Goal: Transaction & Acquisition: Purchase product/service

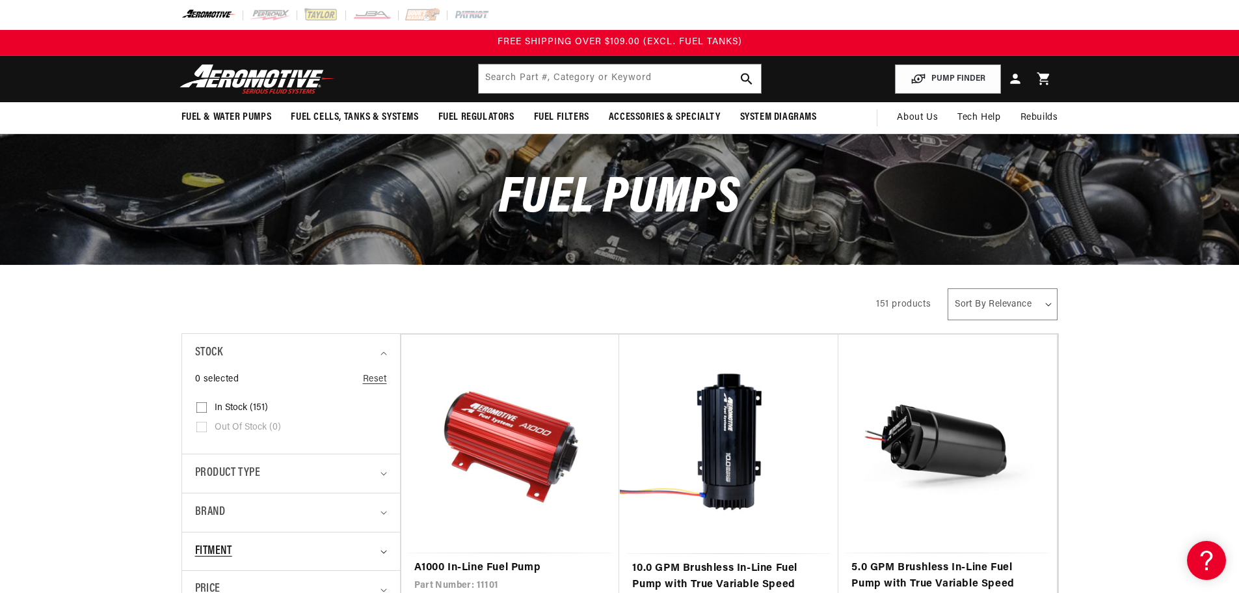
click at [334, 551] on div "Fitment" at bounding box center [285, 551] width 181 height 19
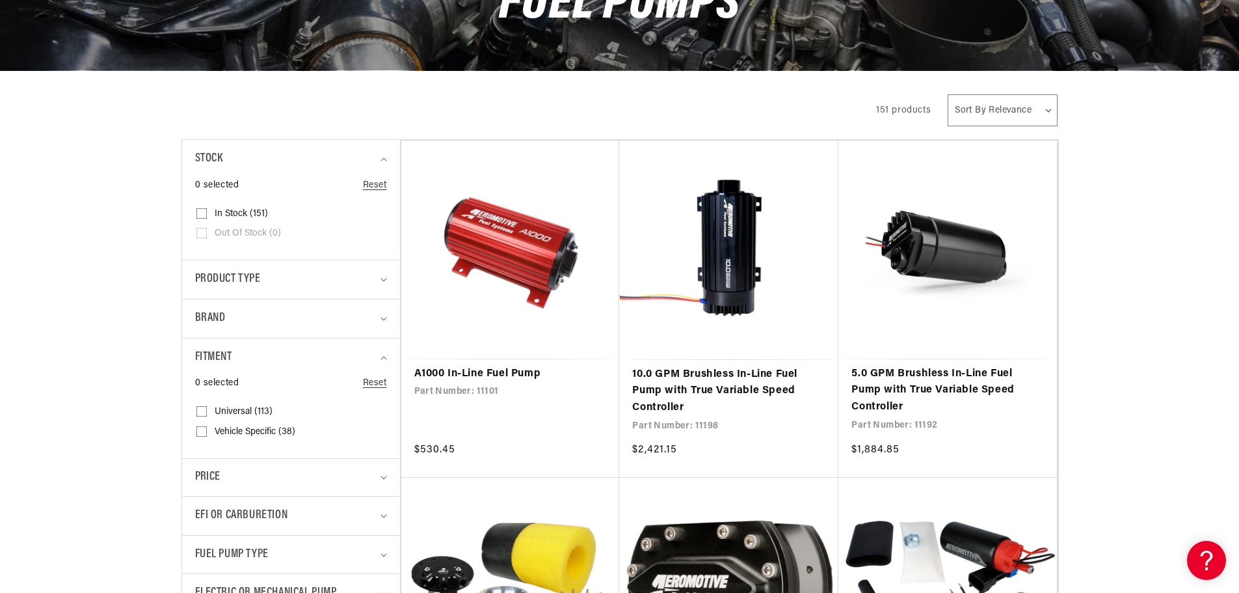
scroll to position [195, 0]
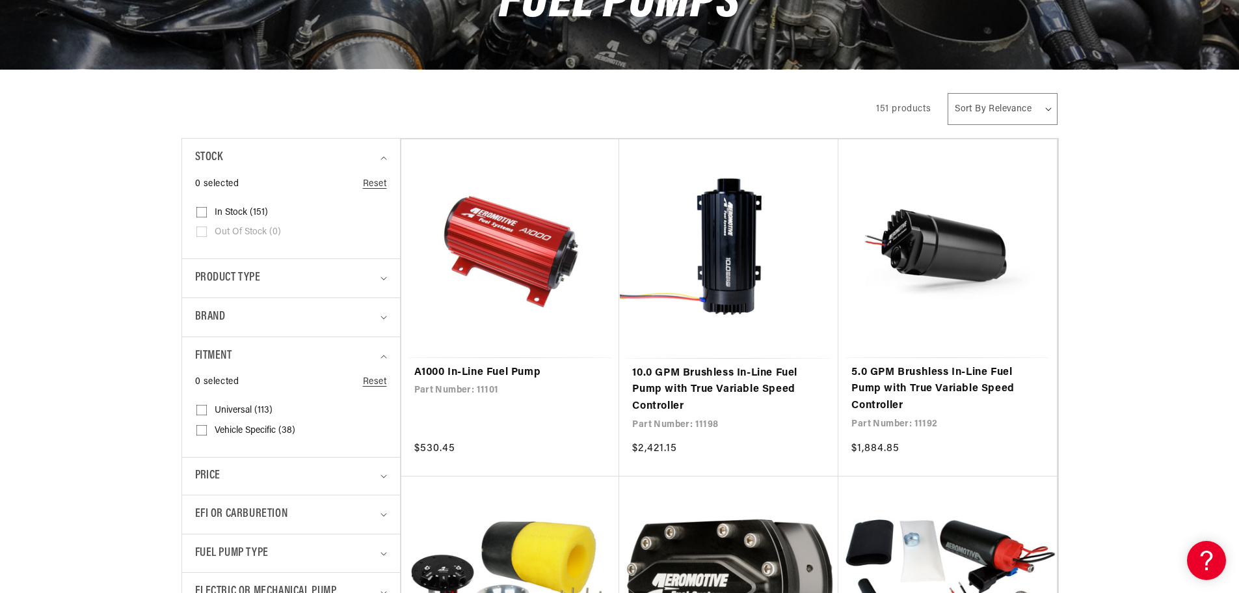
click at [271, 427] on span "Vehicle Specific (38)" at bounding box center [255, 431] width 81 height 12
click at [207, 427] on input "Vehicle Specific (38) Vehicle Specific (38 products)" at bounding box center [201, 432] width 10 height 10
checkbox input "true"
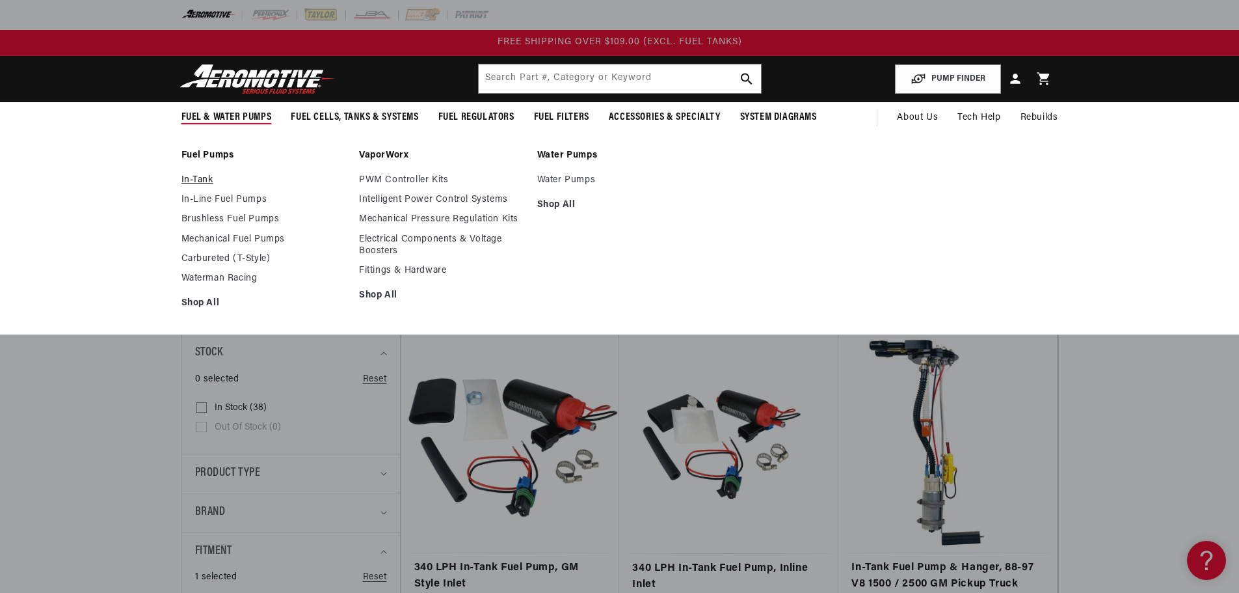
click at [205, 178] on link "In-Tank" at bounding box center [264, 180] width 165 height 12
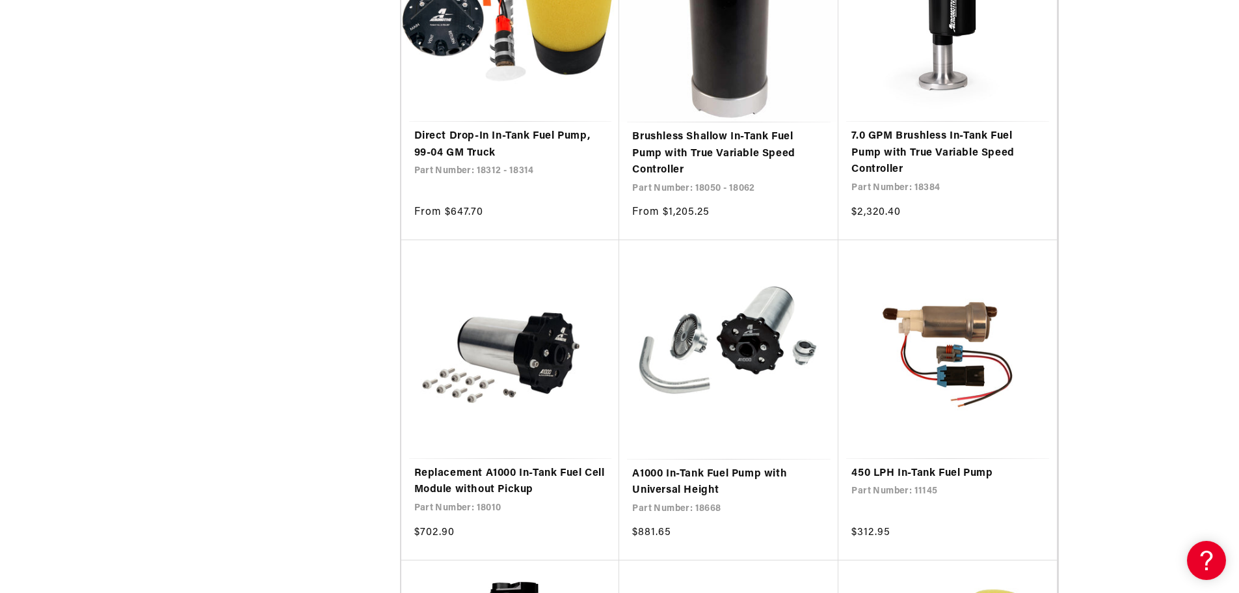
scroll to position [1756, 0]
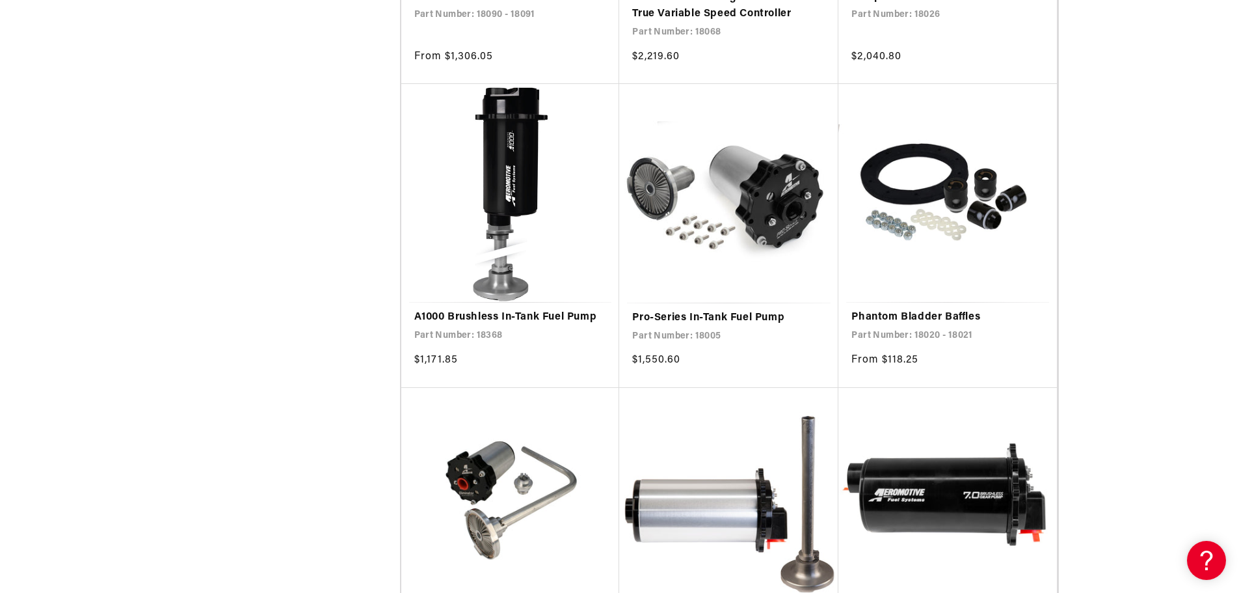
scroll to position [5028, 0]
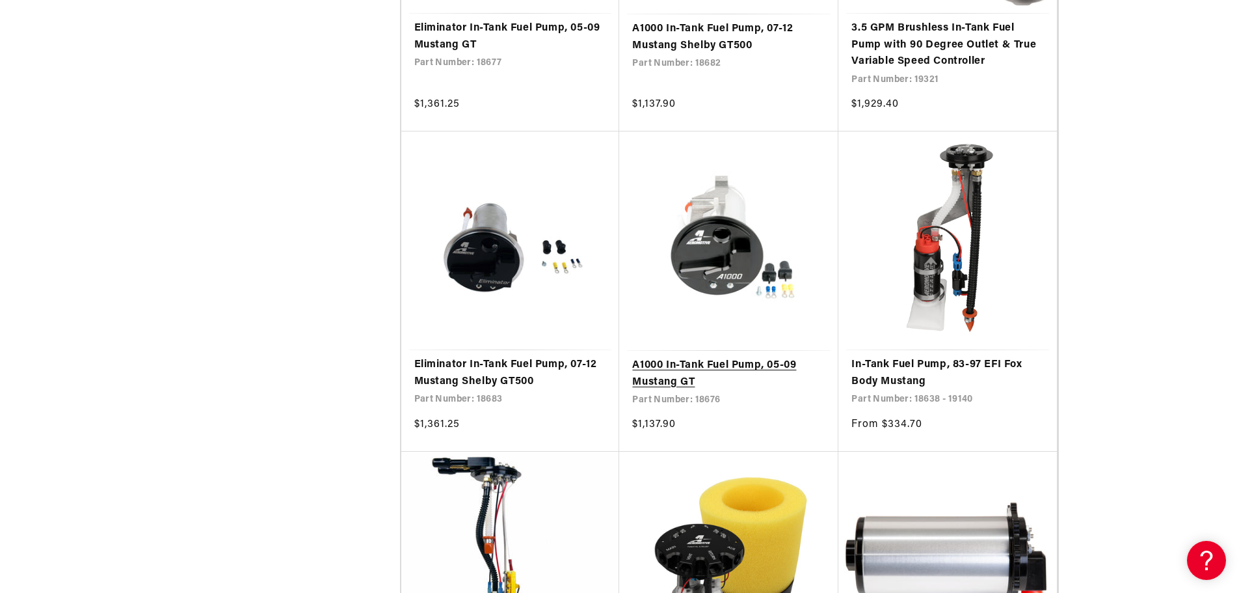
scroll to position [7677, 0]
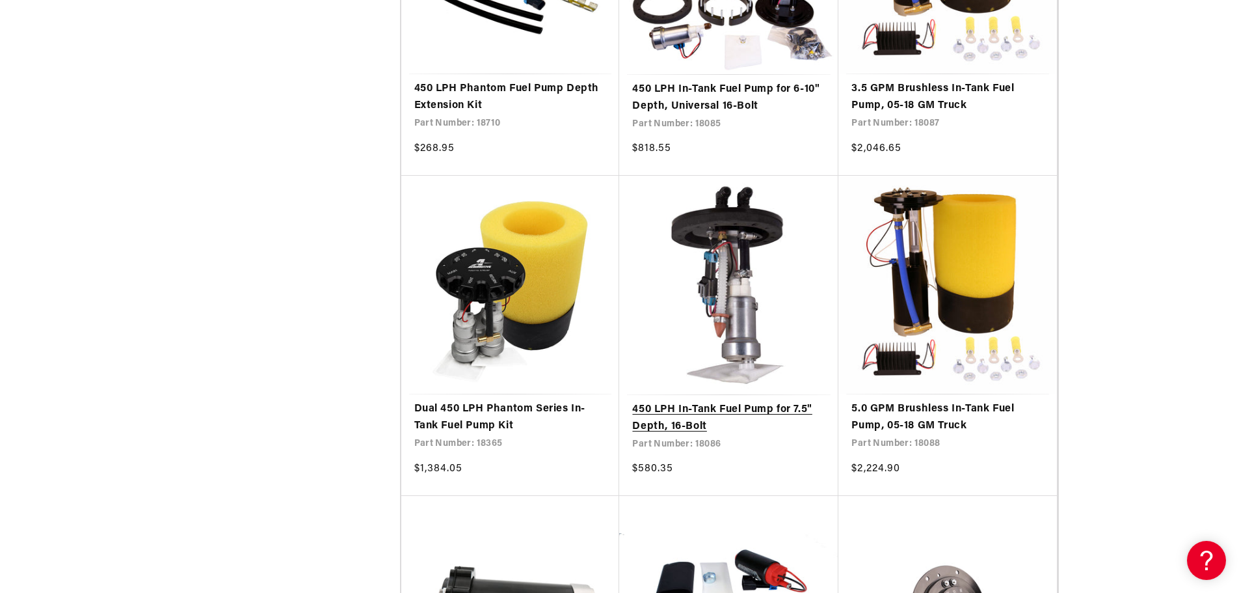
scroll to position [10149, 0]
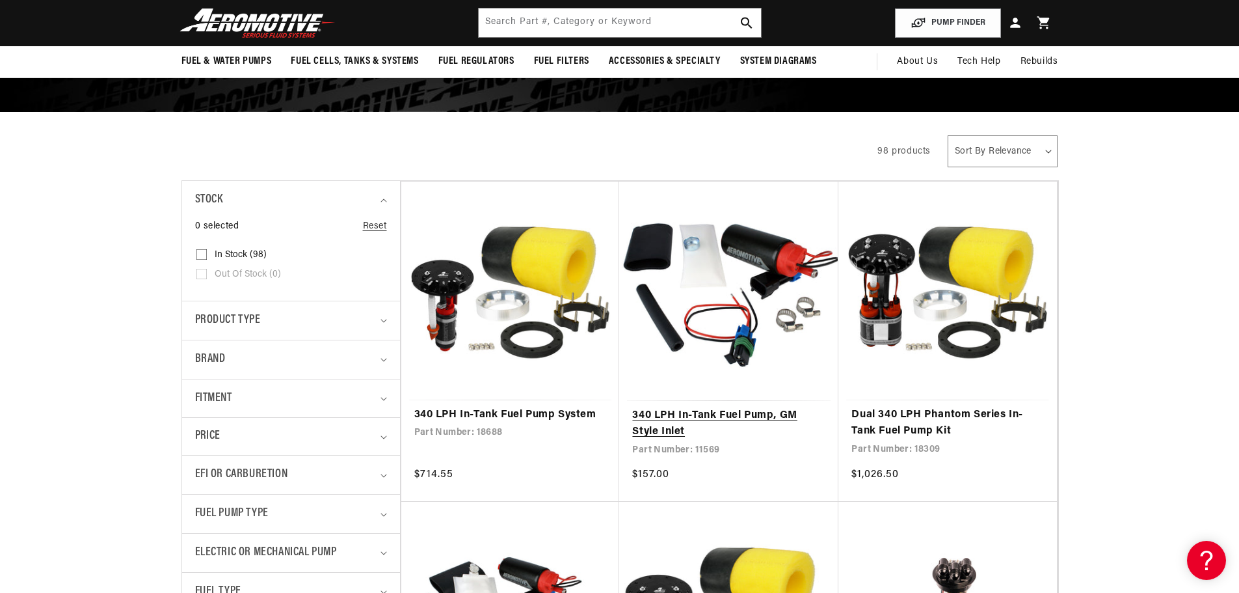
scroll to position [130, 0]
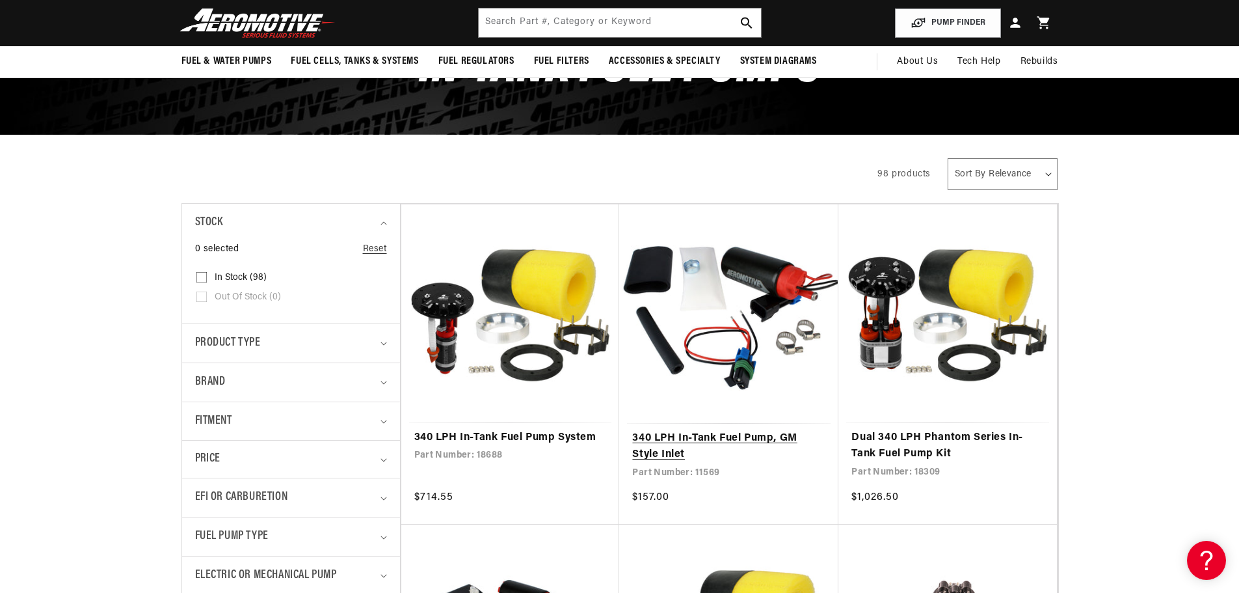
click at [706, 436] on link "340 LPH In-Tank Fuel Pump, GM Style Inlet" at bounding box center [728, 446] width 193 height 33
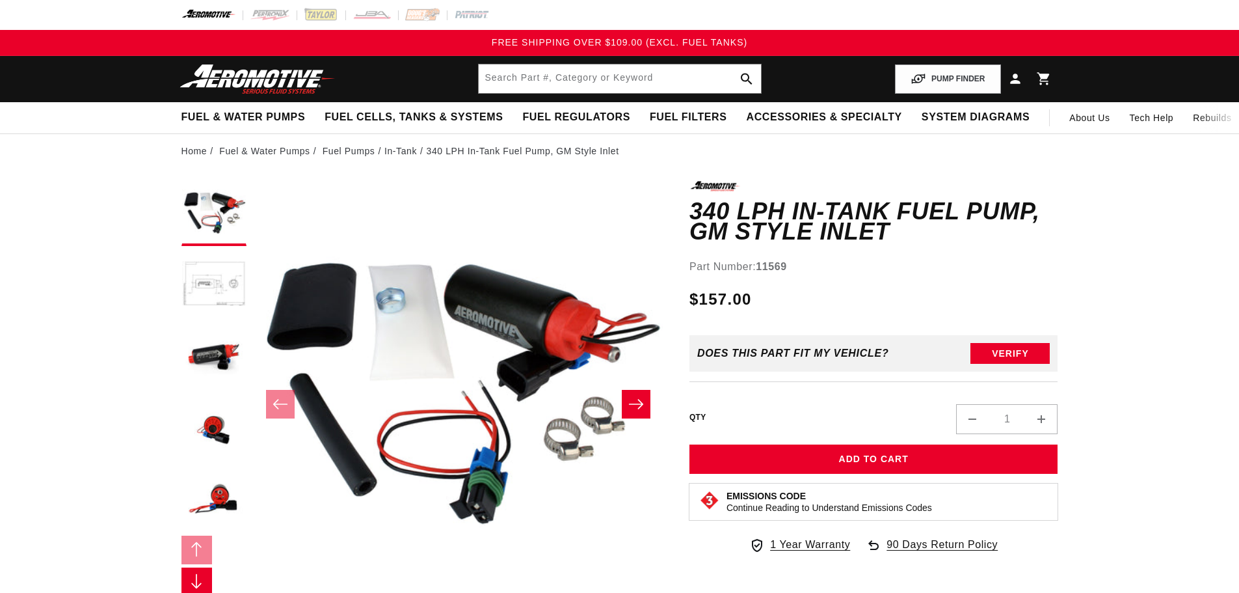
click at [217, 429] on button "Load image 4 in gallery view" at bounding box center [214, 428] width 65 height 65
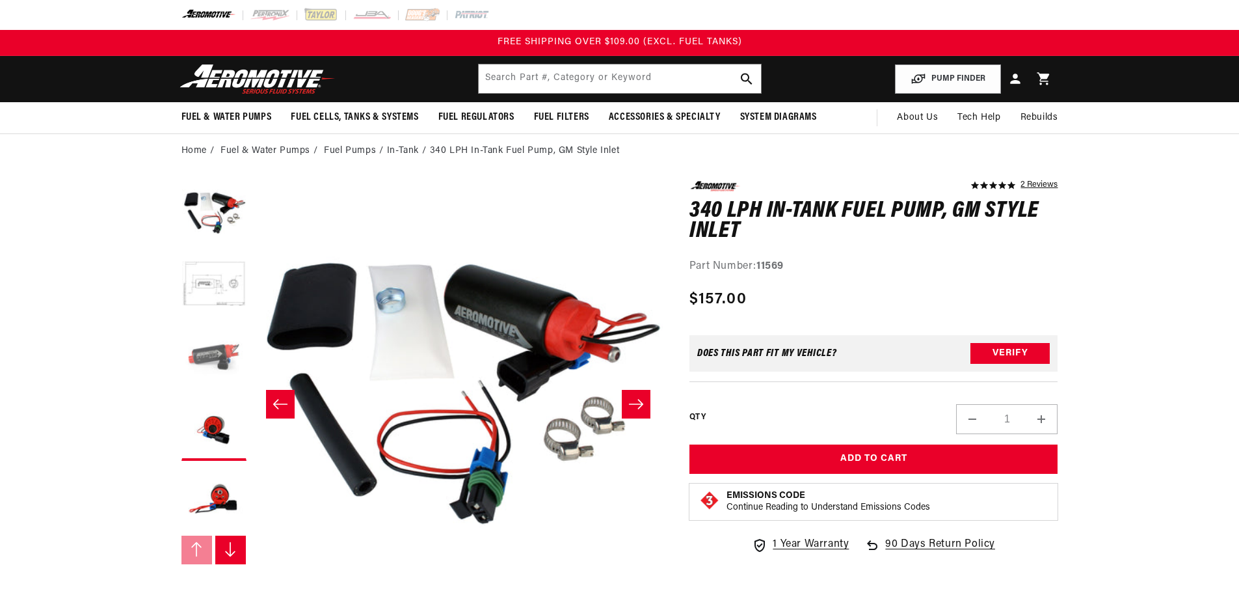
click at [217, 353] on button "Load image 3 in gallery view" at bounding box center [214, 356] width 65 height 65
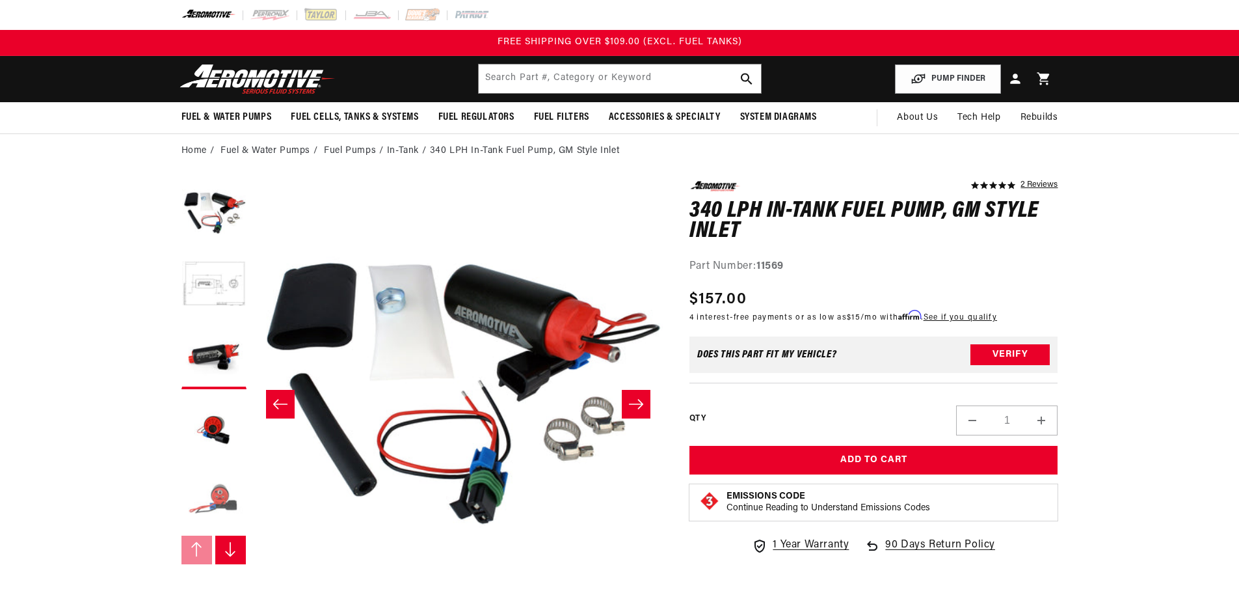
scroll to position [0, 822]
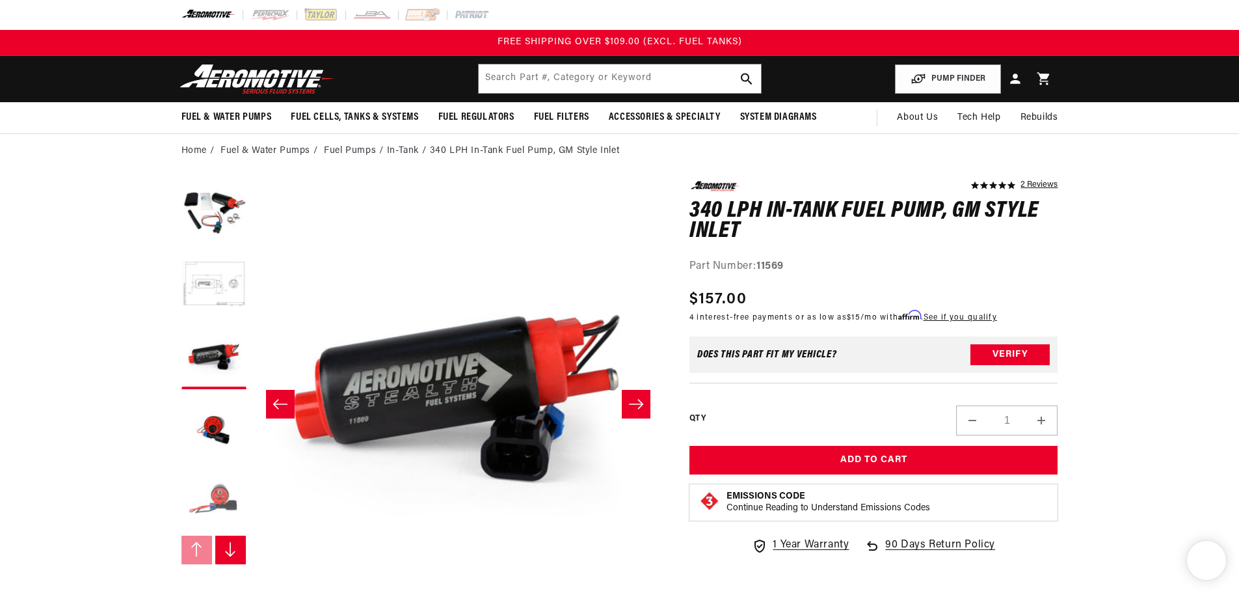
click at [221, 490] on button "Load image 5 in gallery view" at bounding box center [214, 499] width 65 height 65
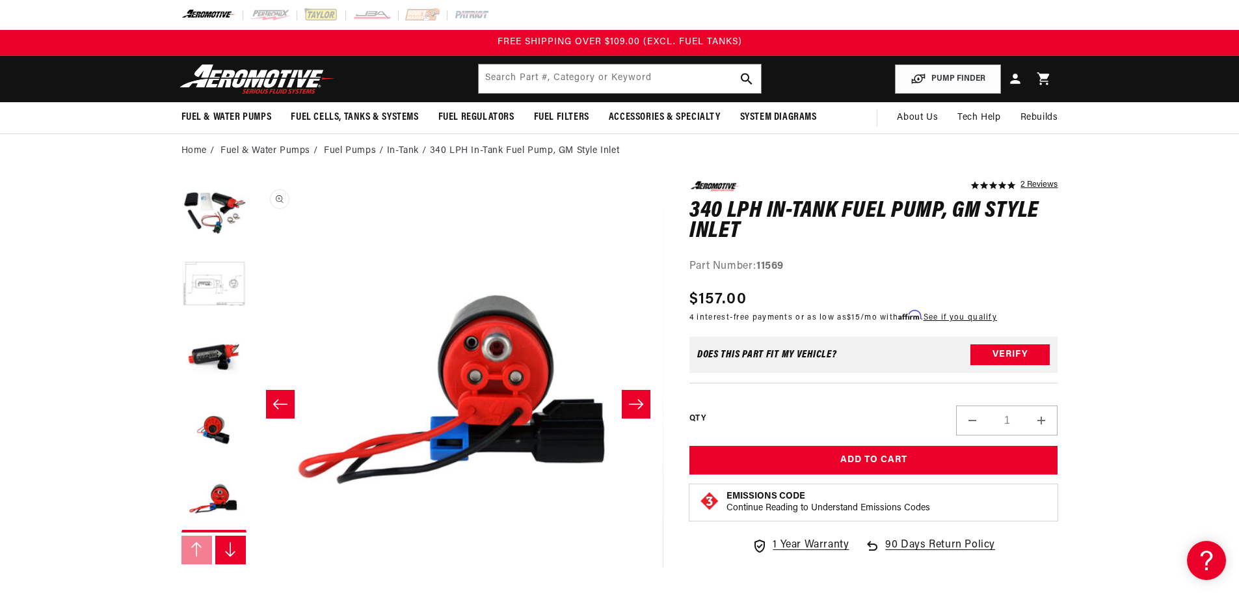
scroll to position [0, 0]
click at [1029, 352] on button "Verify" at bounding box center [1010, 354] width 79 height 21
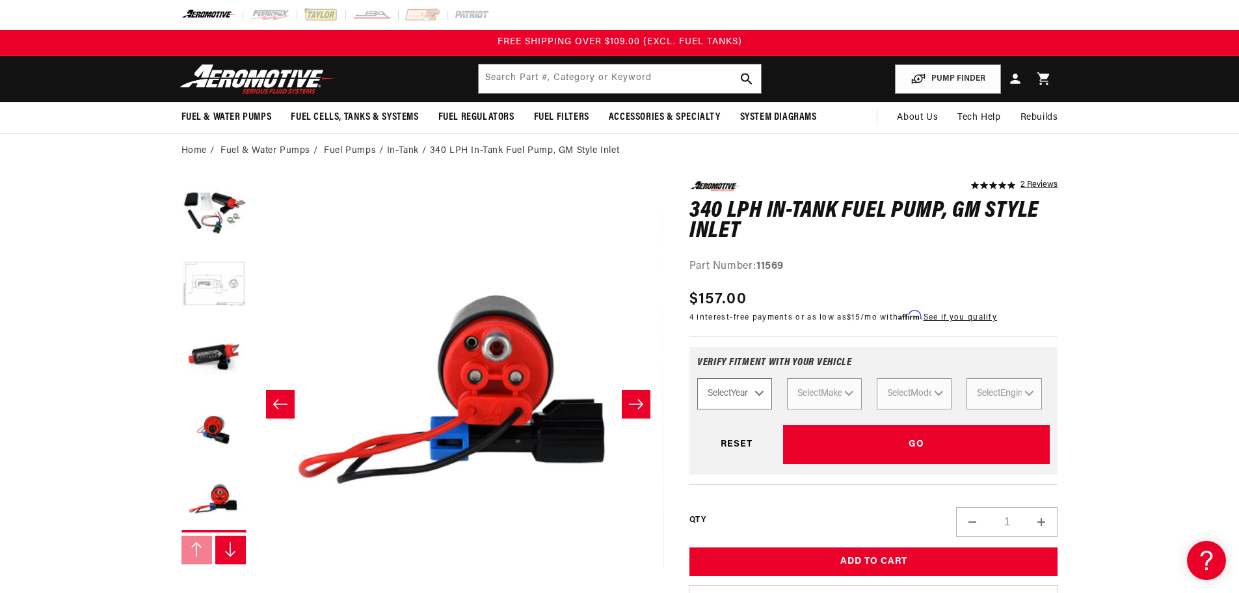
click at [744, 385] on select "Select Year 2023 2022 2021 2020 2019 2018 2017 2016 2015 2014 2013 2012 2011 20…" at bounding box center [734, 393] width 75 height 31
select select "2001"
click at [697, 378] on select "Select Year 2023 2022 2021 2020 2019 2018 2017 2016 2015 2014 2013 2012 2011 20…" at bounding box center [734, 393] width 75 height 31
select select "2001"
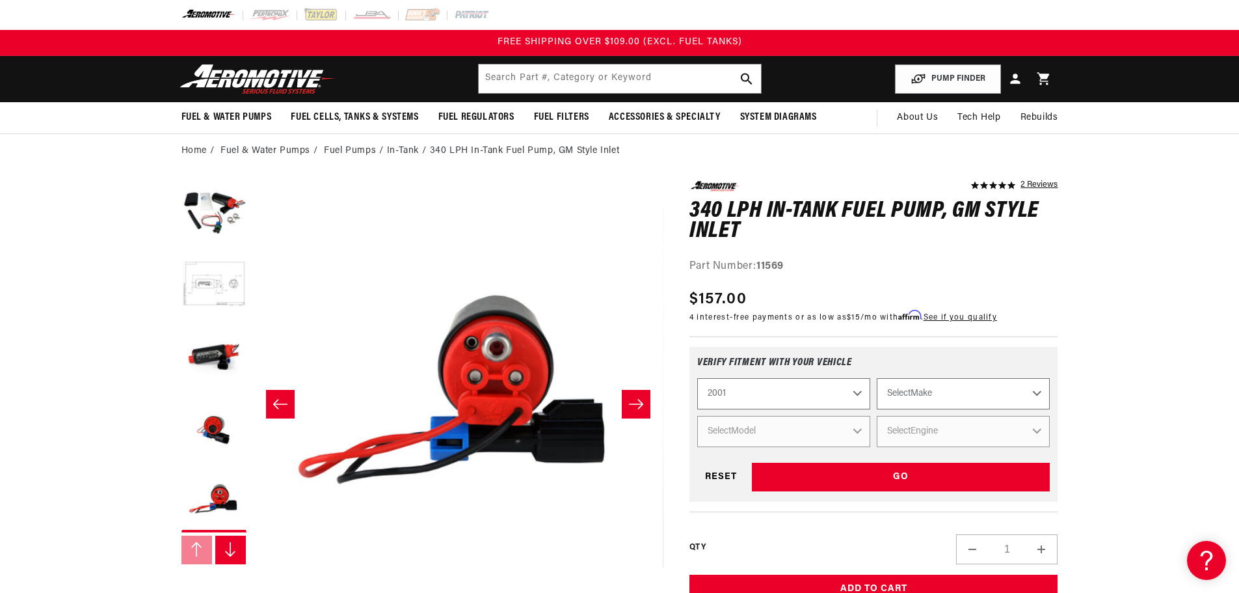
click at [811, 394] on select "2023 2022 2021 2020 2019 2018 2017 2016 2015 2014 2013 2012 2011 2010 2009 2008…" at bounding box center [783, 393] width 173 height 31
click at [926, 397] on select "Select Make Acura Chevrolet Ford GMC Honda Hyundai Jeep Lincoln Mazda Nissan Po…" at bounding box center [963, 393] width 173 height 31
select select "Chevrolet"
click at [877, 378] on select "Select Make Acura Chevrolet Ford GMC Honda Hyundai Jeep Lincoln Mazda Nissan Po…" at bounding box center [963, 393] width 173 height 31
select select "Chevrolet"
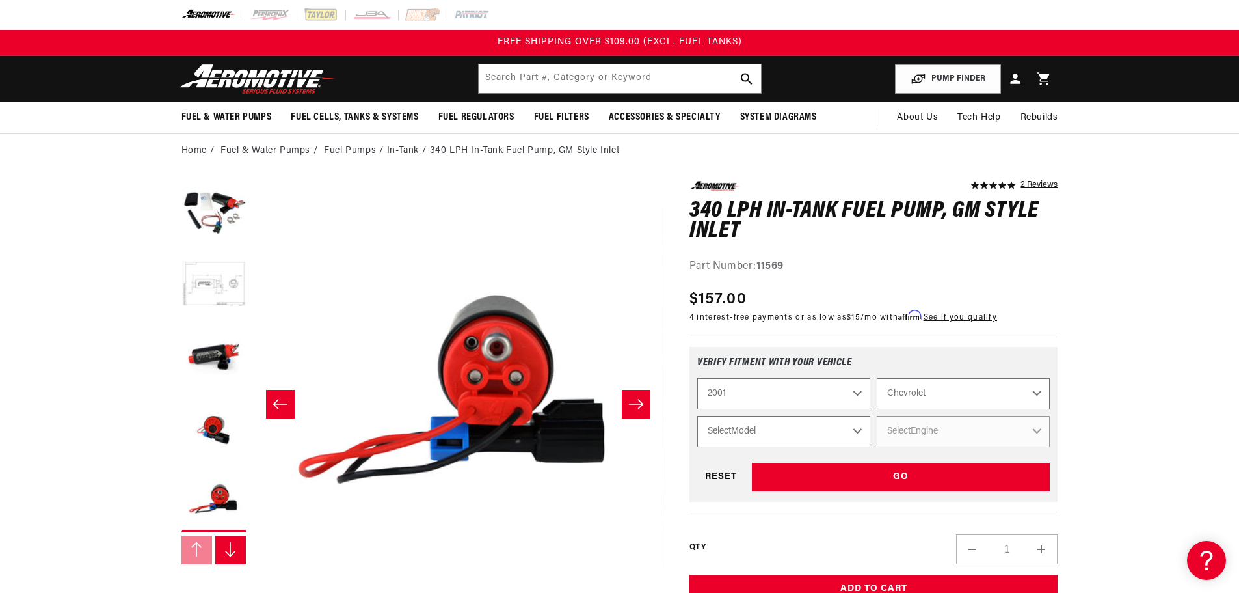
click at [853, 433] on select "Select Model Camaro Corvette Silverado 1500 Silverado 2500 Silverado 2500 HD Si…" at bounding box center [783, 431] width 173 height 31
select select "Camaro"
click at [697, 416] on select "Select Model Camaro Corvette Silverado 1500 Silverado 2500 Silverado 2500 HD Si…" at bounding box center [783, 431] width 173 height 31
select select "Camaro"
click at [909, 428] on select "Select Engine 3.8L 5.7L" at bounding box center [963, 431] width 173 height 31
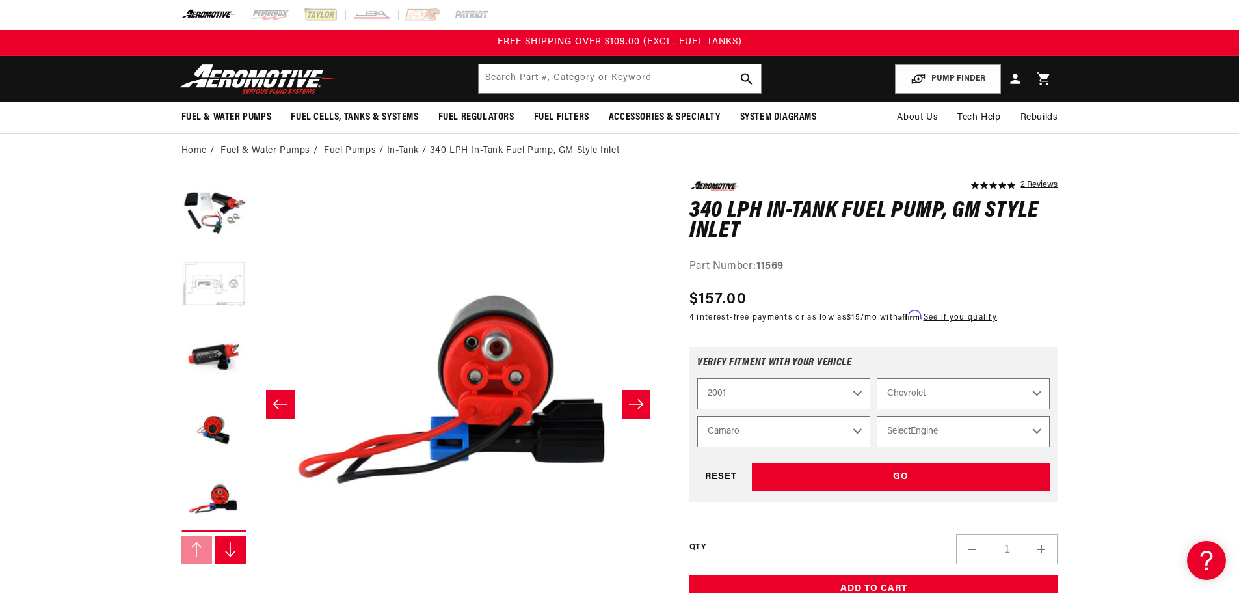
select select "5.7L"
click at [877, 416] on select "Select Engine 3.8L 5.7L" at bounding box center [963, 431] width 173 height 31
select select "Engine"
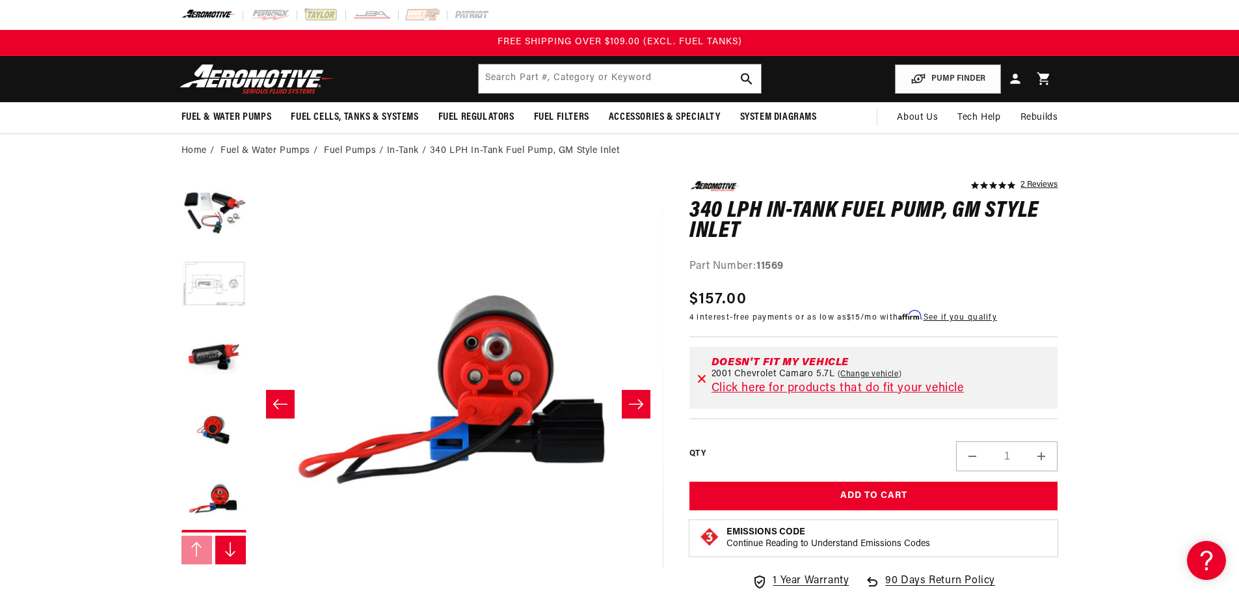
click at [780, 387] on link "Click here for products that do fit your vehicle" at bounding box center [838, 389] width 252 height 12
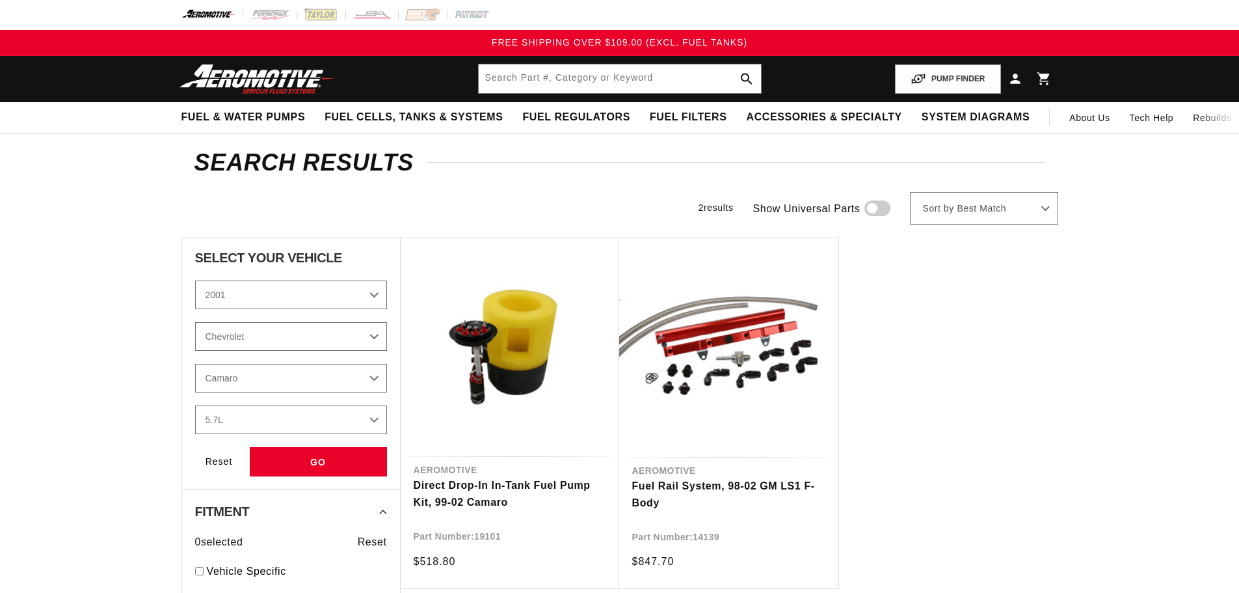
select select "2001"
select select "Chevrolet"
select select "5.7L"
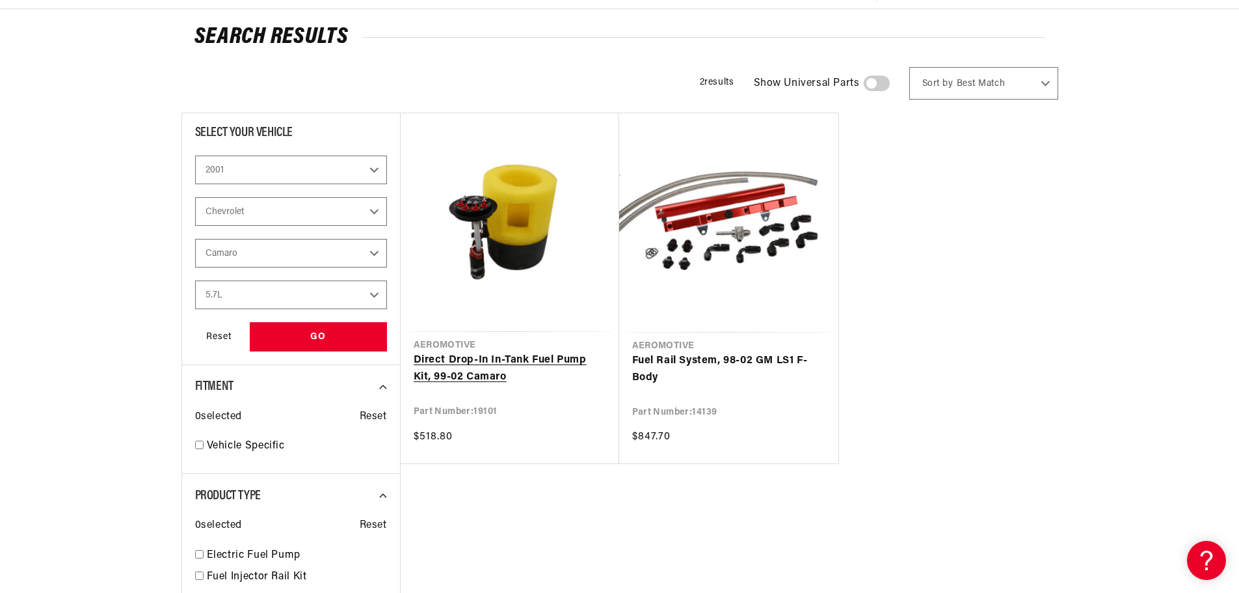
scroll to position [130, 0]
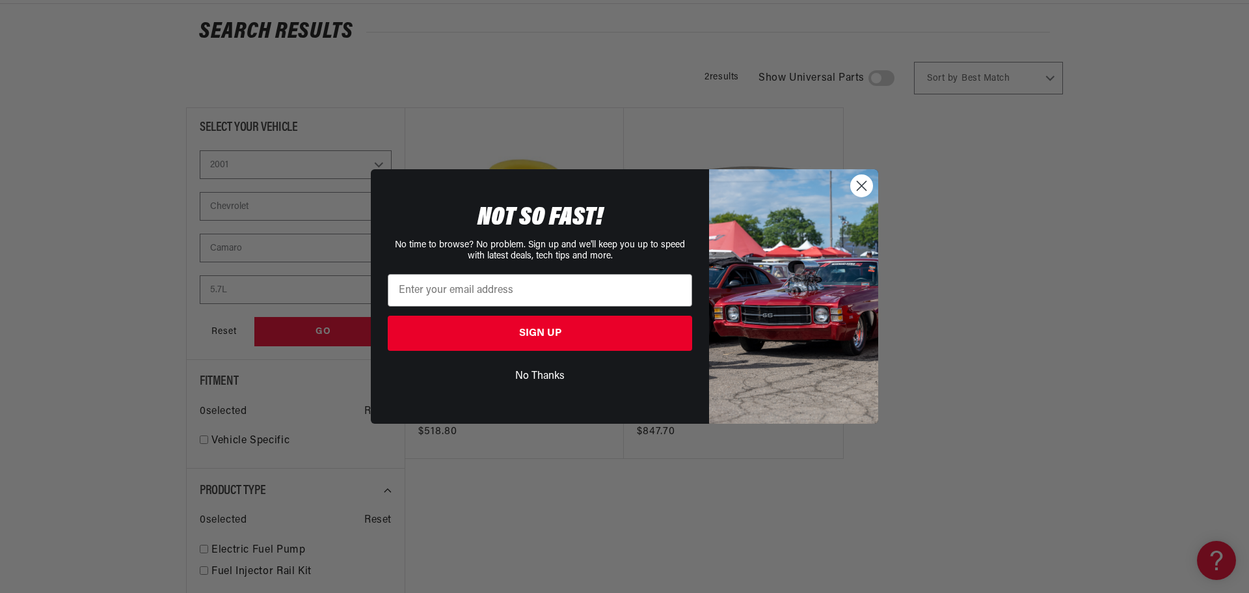
click at [870, 191] on circle "Close dialog" at bounding box center [861, 185] width 21 height 21
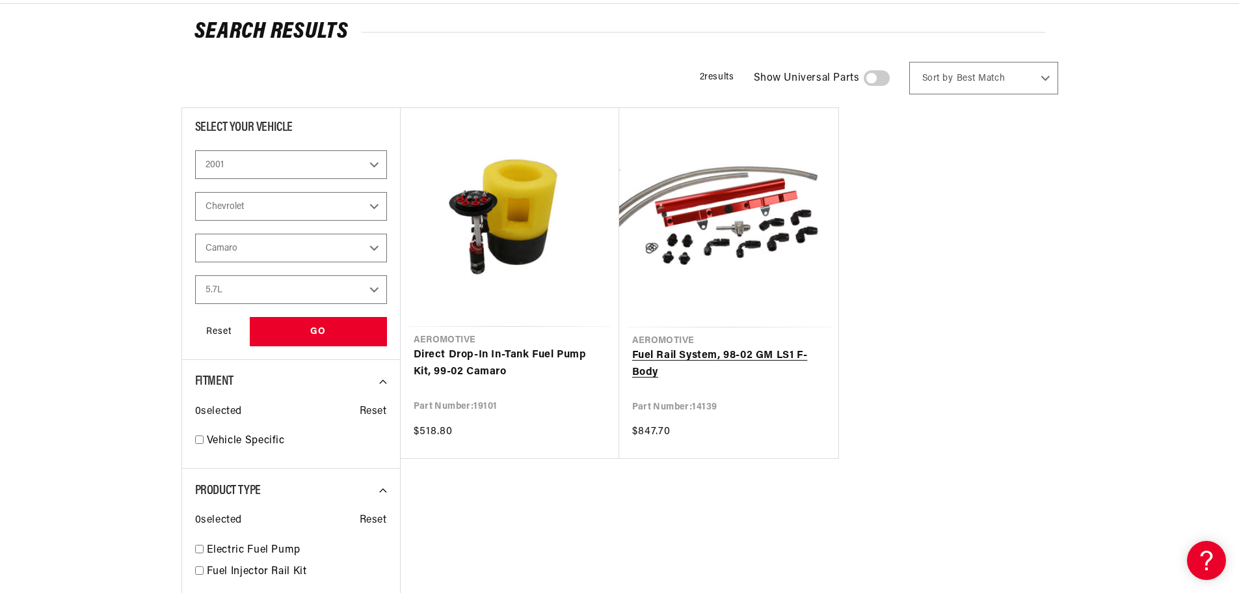
click at [662, 356] on link "Fuel Rail System, 98-02 GM LS1 F-Body" at bounding box center [728, 363] width 193 height 33
